Goal: Information Seeking & Learning: Learn about a topic

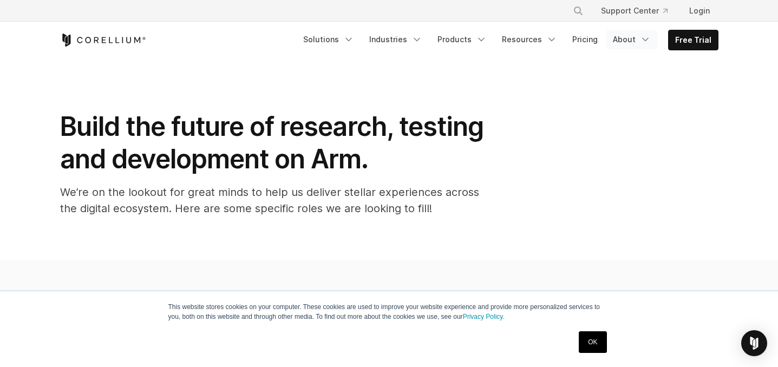
click at [639, 43] on link "About" at bounding box center [631, 39] width 51 height 19
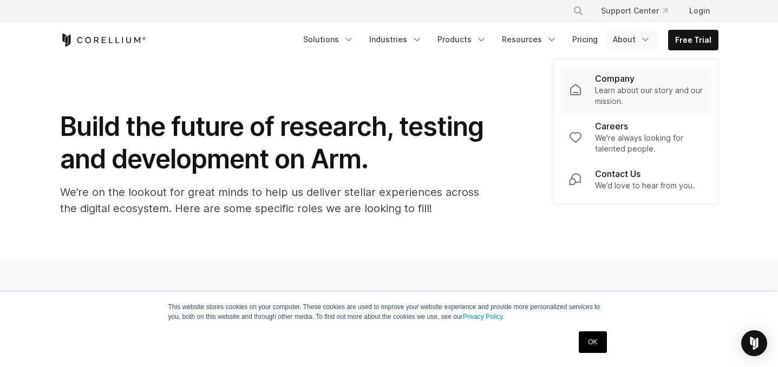
click at [615, 87] on p "Learn about our story and our mission." at bounding box center [649, 96] width 108 height 22
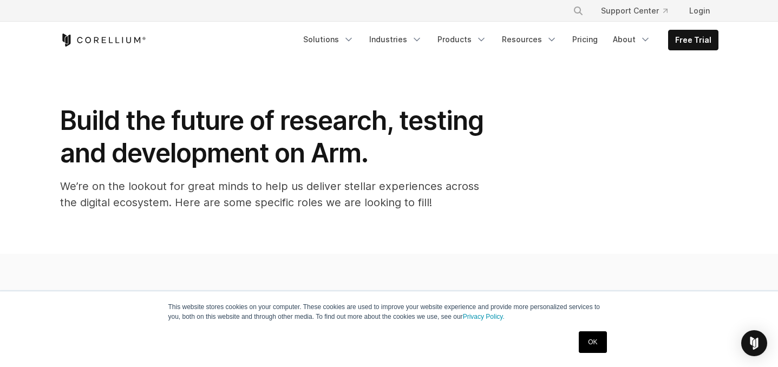
scroll to position [7, 0]
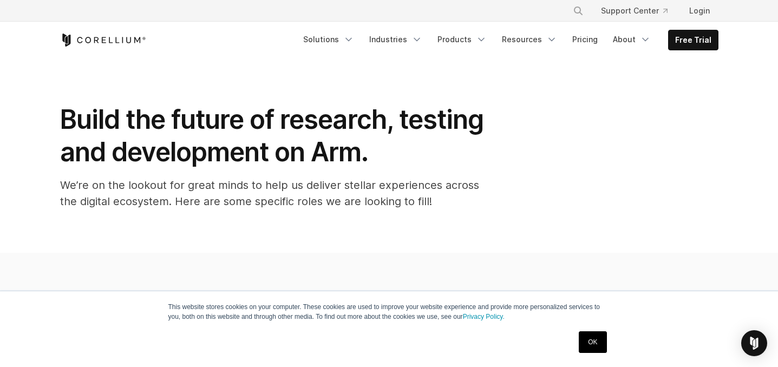
click at [595, 342] on link "OK" at bounding box center [593, 342] width 28 height 22
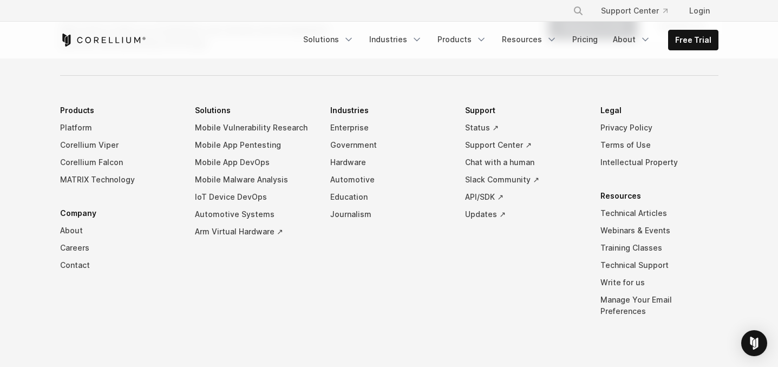
scroll to position [1958, 0]
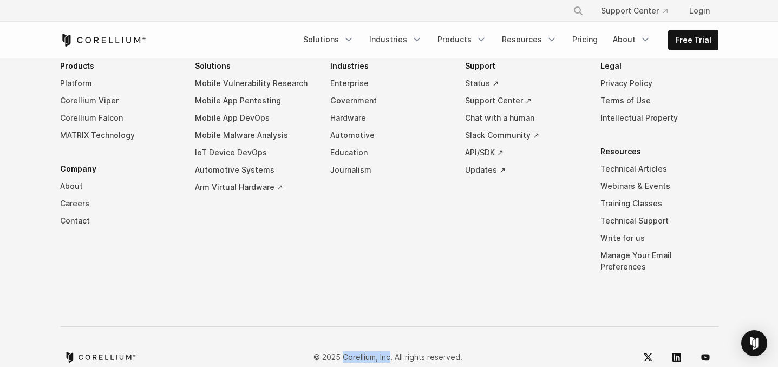
drag, startPoint x: 342, startPoint y: 330, endPoint x: 391, endPoint y: 330, distance: 48.7
click at [391, 351] on p "© 2025 Corellium, Inc. All rights reserved." at bounding box center [387, 356] width 149 height 11
copy p "Corellium, Inc"
click at [676, 344] on link "LinkedIn" at bounding box center [677, 357] width 26 height 26
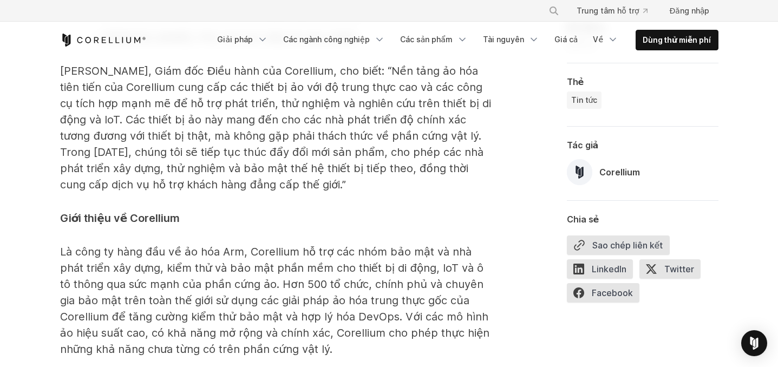
scroll to position [1687, 0]
